Goal: Task Accomplishment & Management: Use online tool/utility

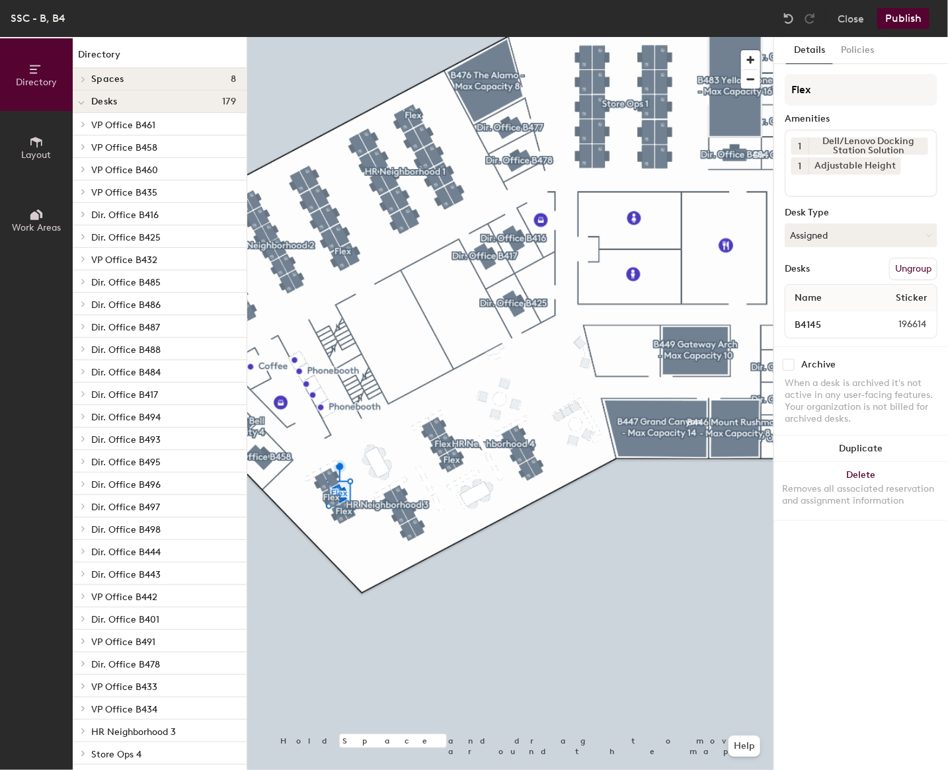
click at [921, 265] on button "Ungroup" at bounding box center [913, 269] width 48 height 22
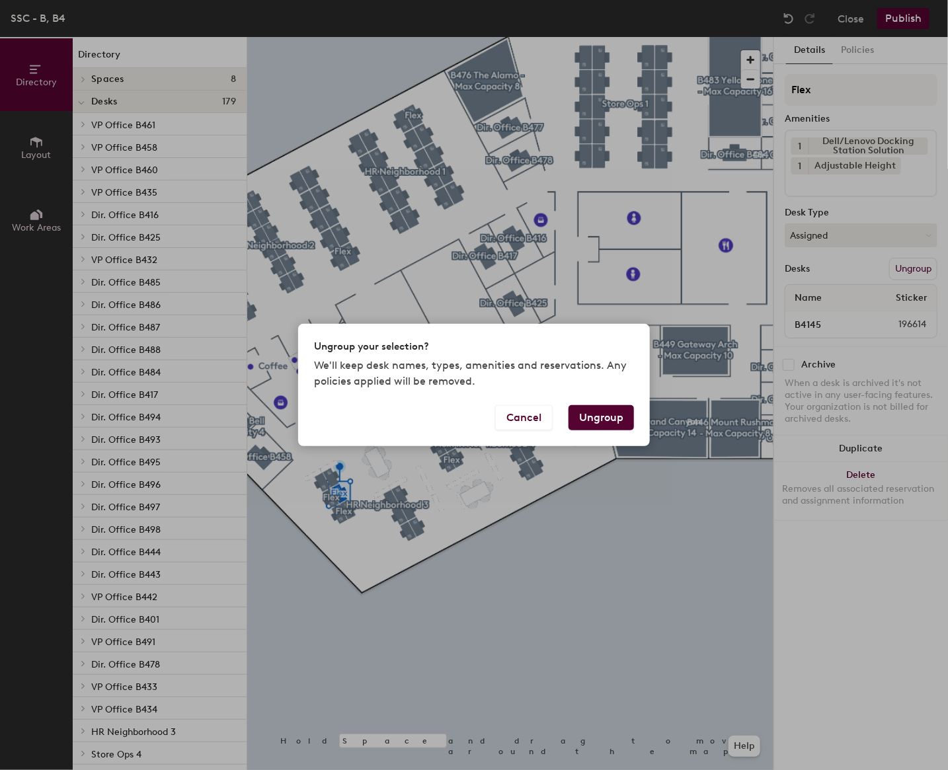
click at [617, 411] on button "Ungroup" at bounding box center [601, 417] width 65 height 25
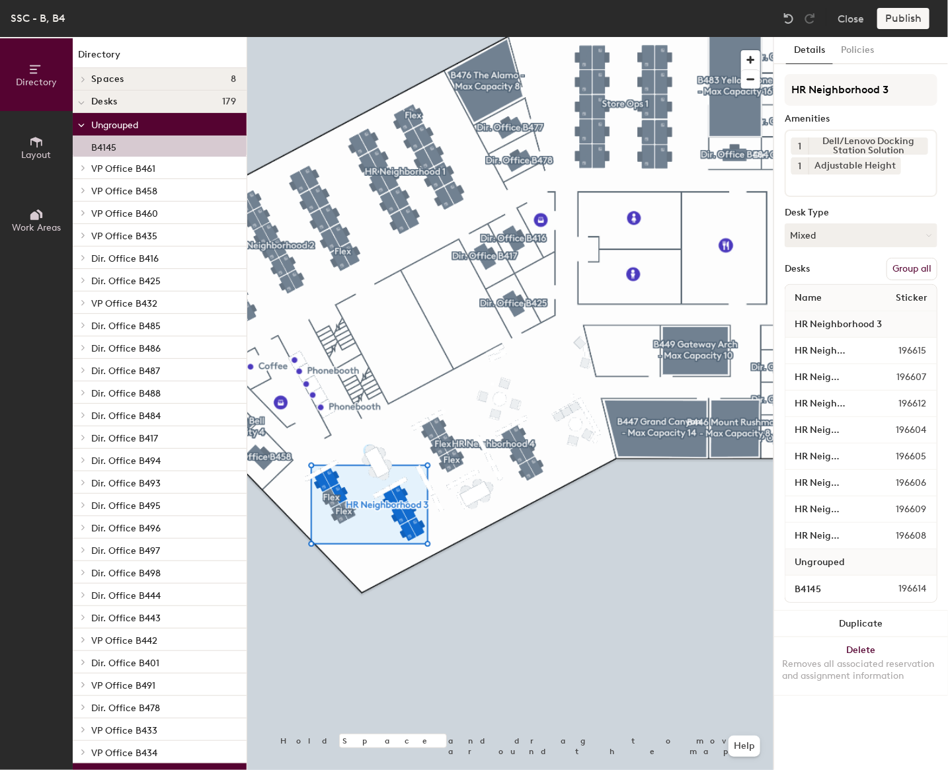
click at [915, 260] on button "Group all" at bounding box center [912, 269] width 51 height 22
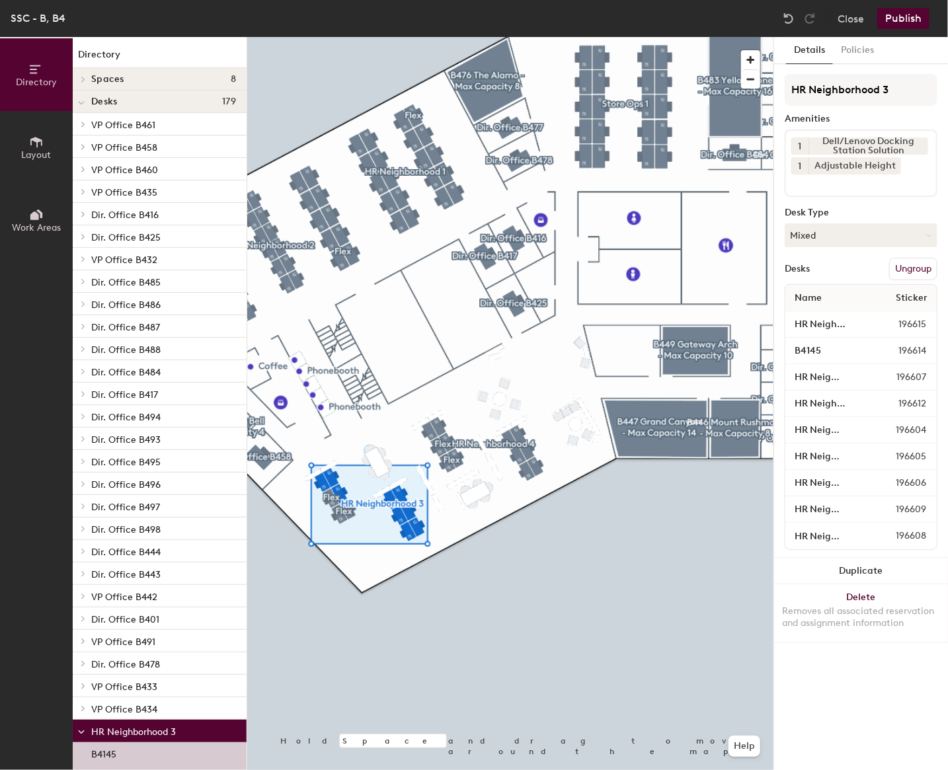
click at [904, 22] on button "Publish" at bounding box center [903, 18] width 52 height 21
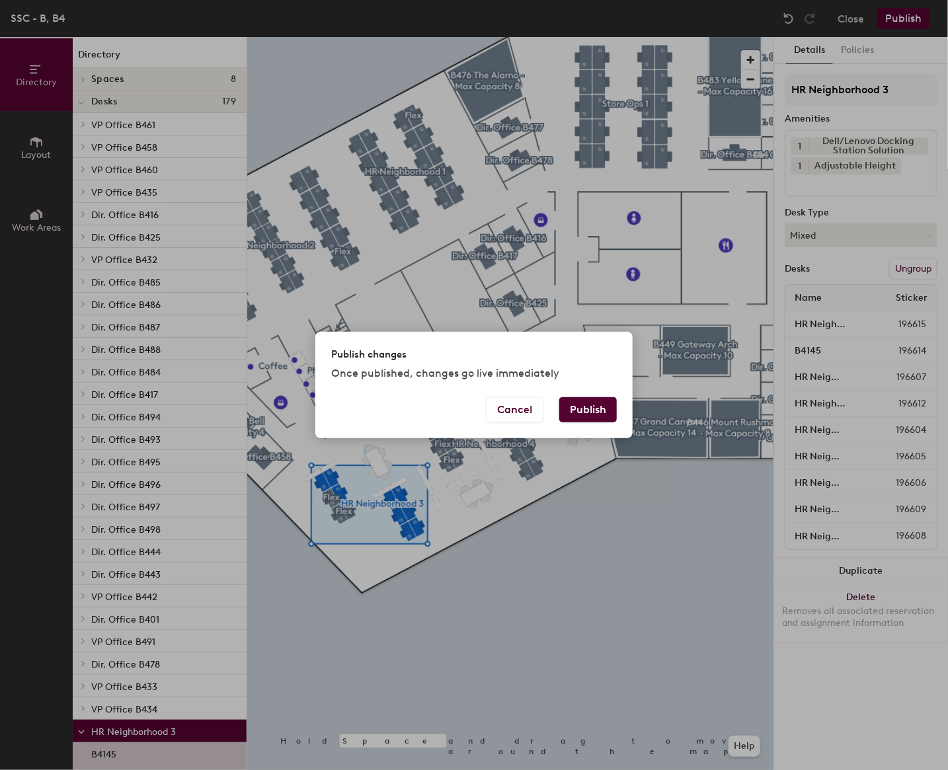
click at [595, 413] on button "Publish" at bounding box center [588, 409] width 58 height 25
